Goal: Information Seeking & Learning: Learn about a topic

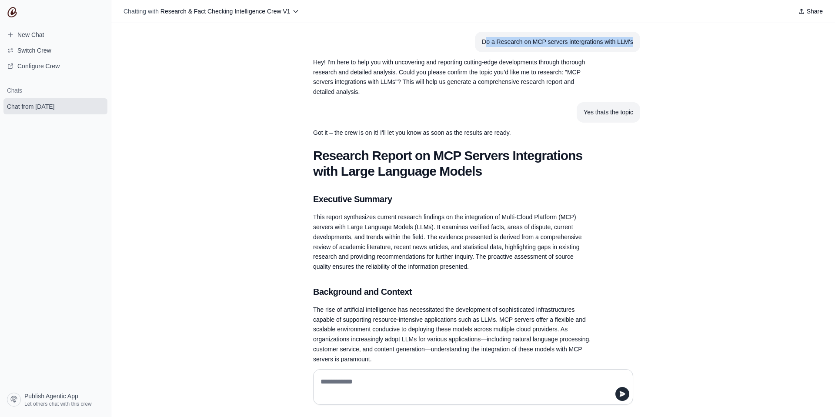
drag, startPoint x: 482, startPoint y: 44, endPoint x: 640, endPoint y: 42, distance: 158.3
click at [640, 42] on div "Do a Research on MCP servers intergrations with LLM's Hey! I'm here to help you…" at bounding box center [472, 192] width 723 height 339
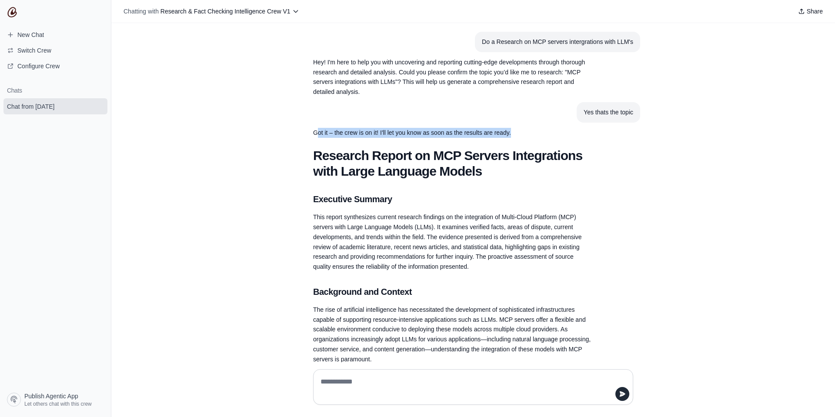
drag, startPoint x: 313, startPoint y: 134, endPoint x: 587, endPoint y: 134, distance: 274.4
click at [587, 134] on p "Got it – the crew is on it! I'll let you know as soon as the results are ready." at bounding box center [452, 133] width 278 height 10
drag, startPoint x: 581, startPoint y: 110, endPoint x: 650, endPoint y: 110, distance: 68.7
click at [650, 110] on div "Do a Research on MCP servers intergrations with LLM's Hey! I'm here to help you…" at bounding box center [472, 192] width 723 height 339
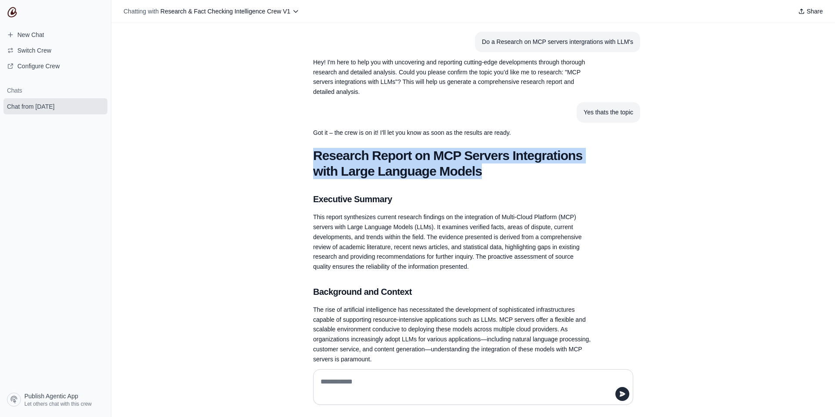
drag, startPoint x: 308, startPoint y: 149, endPoint x: 487, endPoint y: 167, distance: 180.1
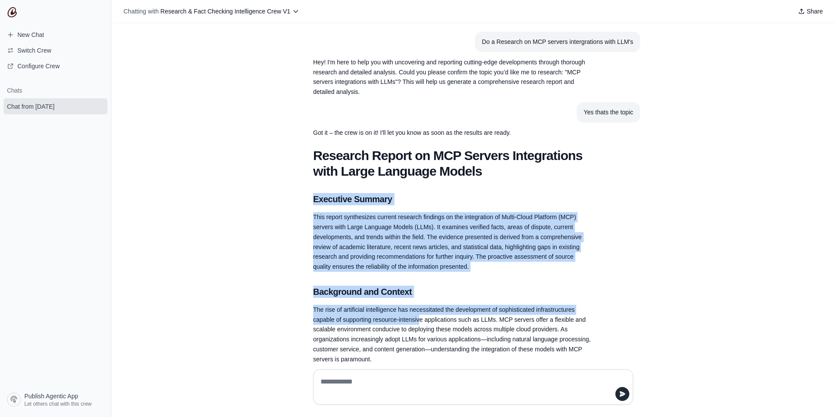
scroll to position [78, 0]
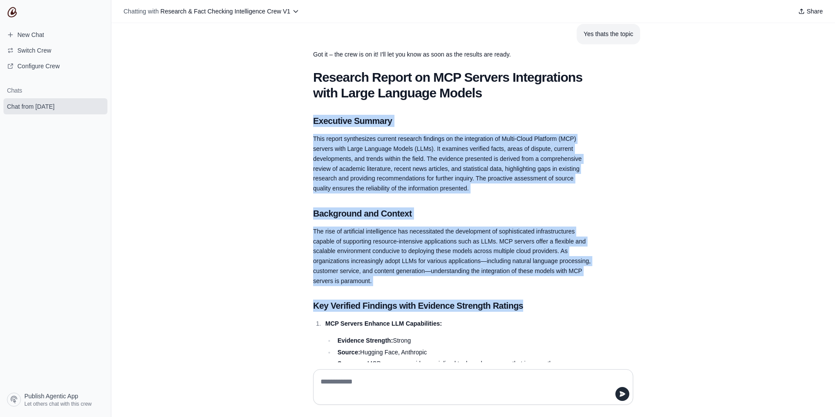
drag, startPoint x: 306, startPoint y: 199, endPoint x: 416, endPoint y: 315, distance: 159.6
click at [411, 277] on p "The rise of artificial intelligence has necessitated the development of sophist…" at bounding box center [452, 257] width 278 height 60
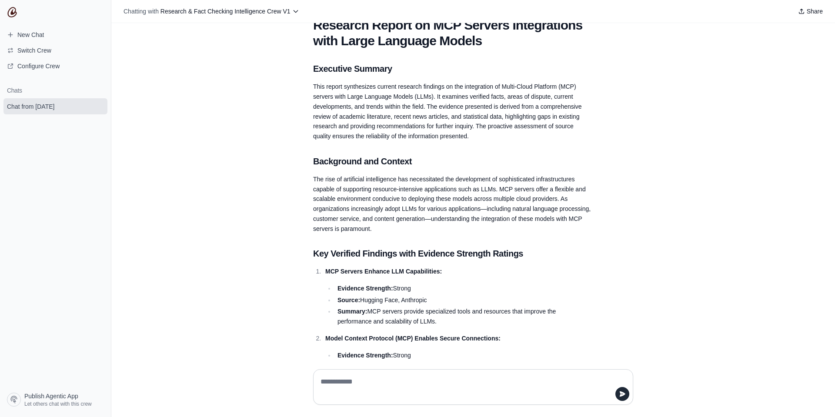
scroll to position [313, 0]
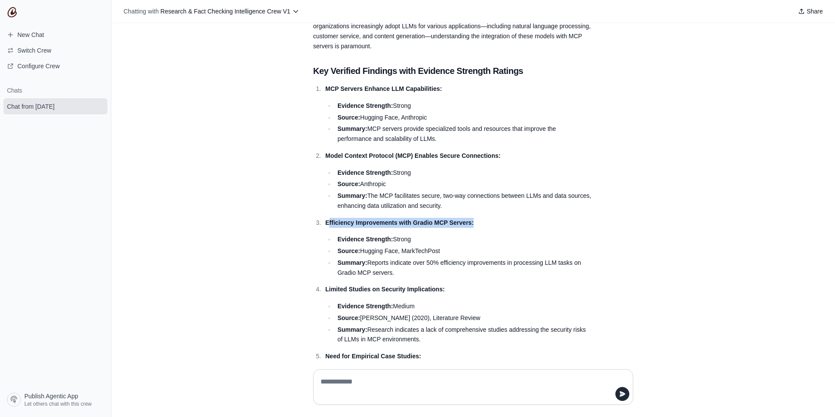
drag, startPoint x: 326, startPoint y: 226, endPoint x: 493, endPoint y: 227, distance: 167.0
click at [493, 227] on p "Efficiency Improvements with Gradio MCP Servers:" at bounding box center [458, 223] width 266 height 10
click at [402, 240] on li "Evidence Strength: Strong" at bounding box center [463, 239] width 257 height 10
click at [384, 253] on li "Source: Hugging Face, MarkTechPost" at bounding box center [463, 251] width 257 height 10
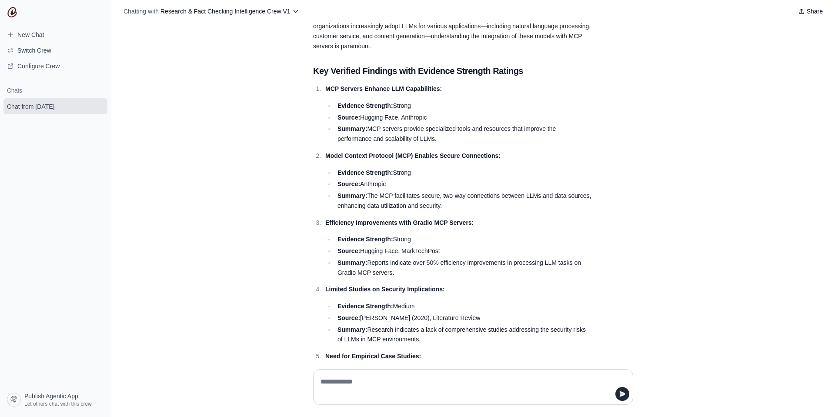
scroll to position [391, 0]
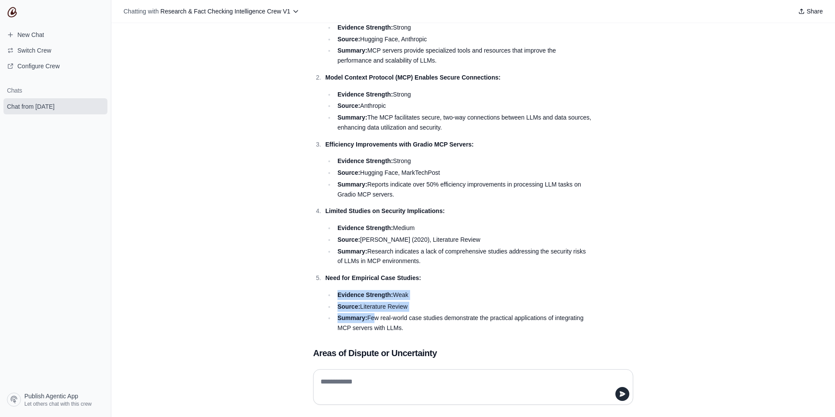
drag, startPoint x: 345, startPoint y: 285, endPoint x: 370, endPoint y: 319, distance: 41.4
click at [370, 319] on li "Need for Empirical Case Studies: Evidence Strength: Weak Source: Literature Rev…" at bounding box center [457, 303] width 269 height 60
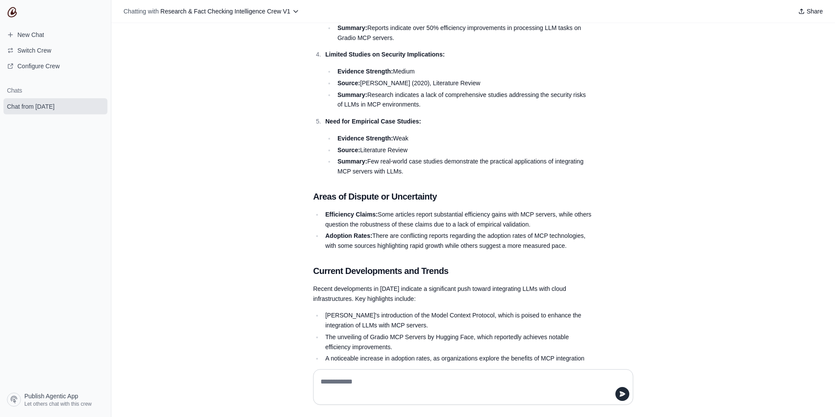
drag, startPoint x: 333, startPoint y: 217, endPoint x: 387, endPoint y: 217, distance: 53.9
click at [387, 217] on li "Efficiency Claims: Some articles report substantial efficiency gains with MCP s…" at bounding box center [457, 220] width 269 height 20
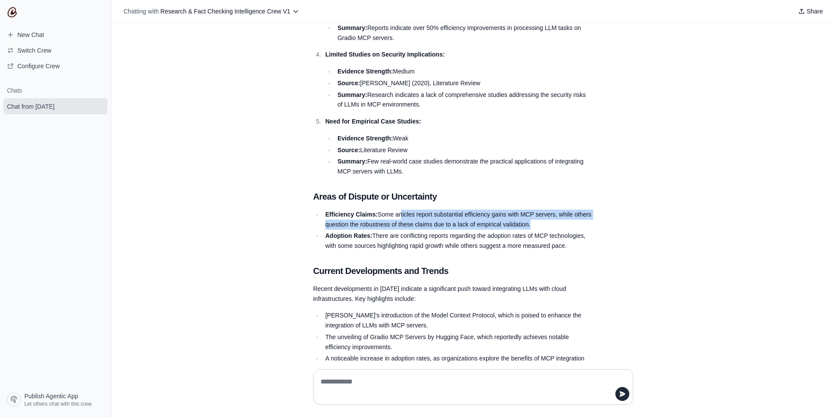
drag, startPoint x: 397, startPoint y: 217, endPoint x: 547, endPoint y: 230, distance: 150.1
click at [547, 230] on ul "Efficiency Claims: Some articles report substantial efficiency gains with MCP s…" at bounding box center [452, 230] width 278 height 41
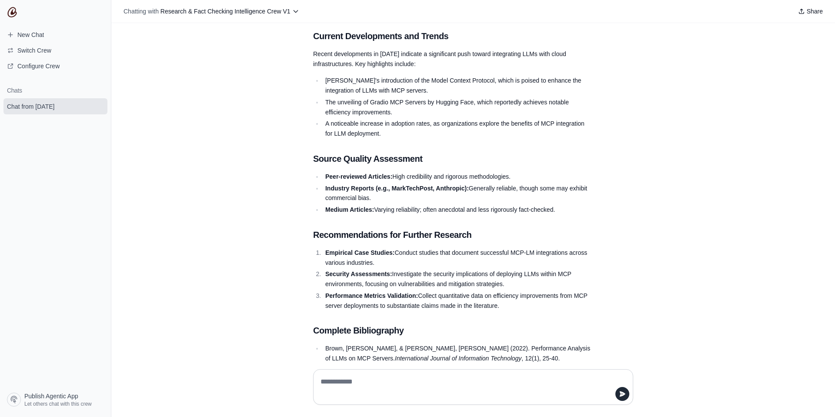
scroll to position [939, 0]
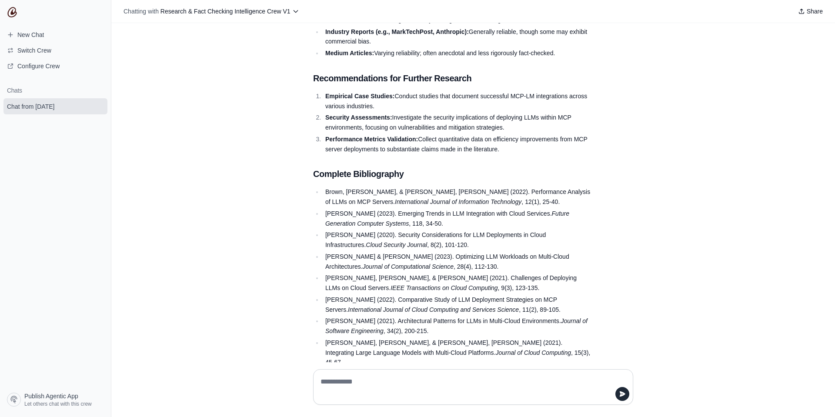
click at [536, 320] on em "Journal of Software Engineering" at bounding box center [456, 325] width 262 height 17
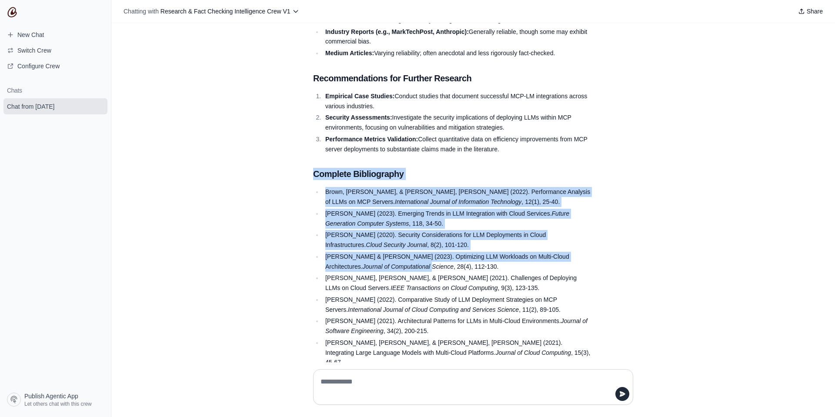
drag, startPoint x: 307, startPoint y: 177, endPoint x: 363, endPoint y: 265, distance: 104.1
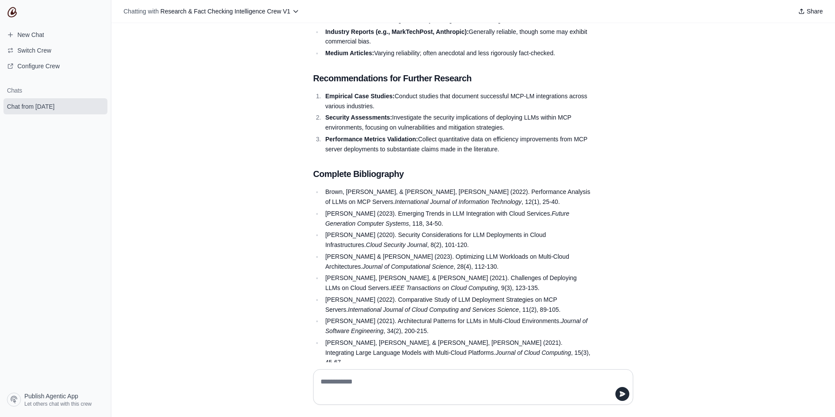
click at [566, 306] on li "[PERSON_NAME] (2022). Comparative Study of LLM Deployment Strategies on MCP Ser…" at bounding box center [457, 305] width 269 height 20
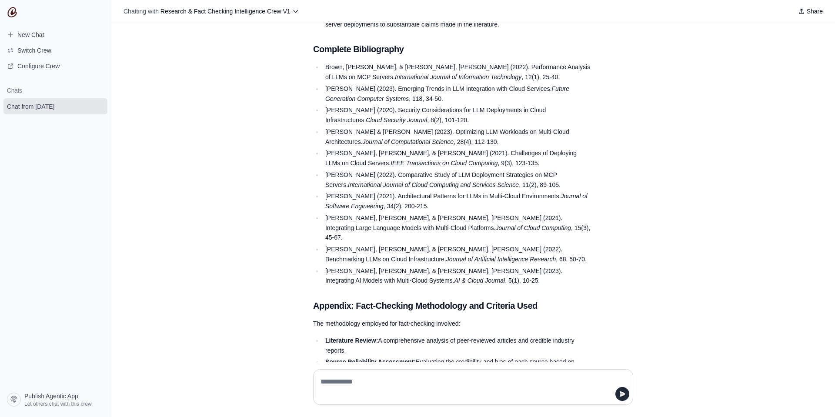
scroll to position [1151, 0]
